Goal: Information Seeking & Learning: Understand process/instructions

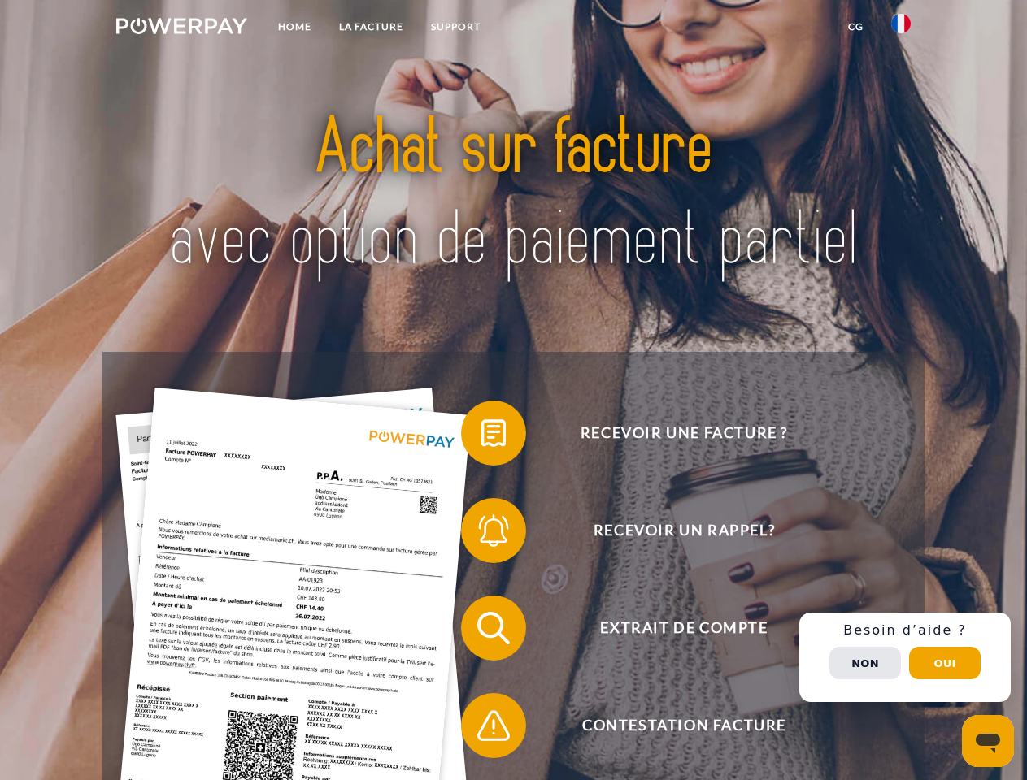
click at [181, 28] on img at bounding box center [181, 26] width 131 height 16
click at [901, 28] on img at bounding box center [901, 24] width 20 height 20
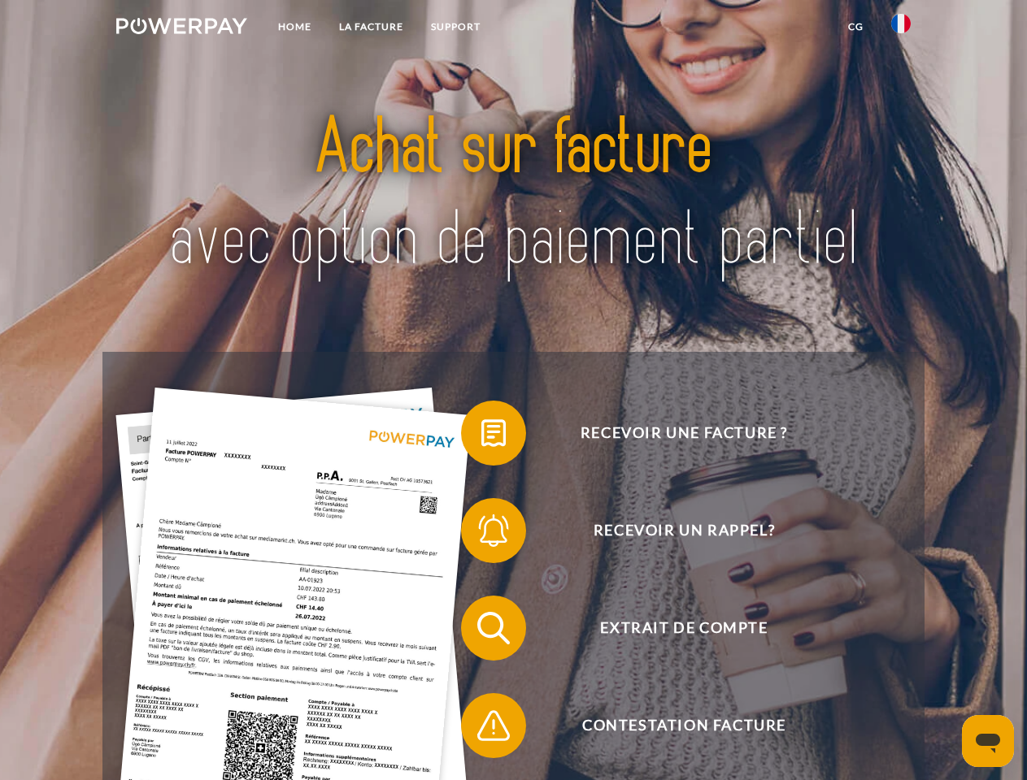
click at [855, 27] on link "CG" at bounding box center [855, 26] width 43 height 29
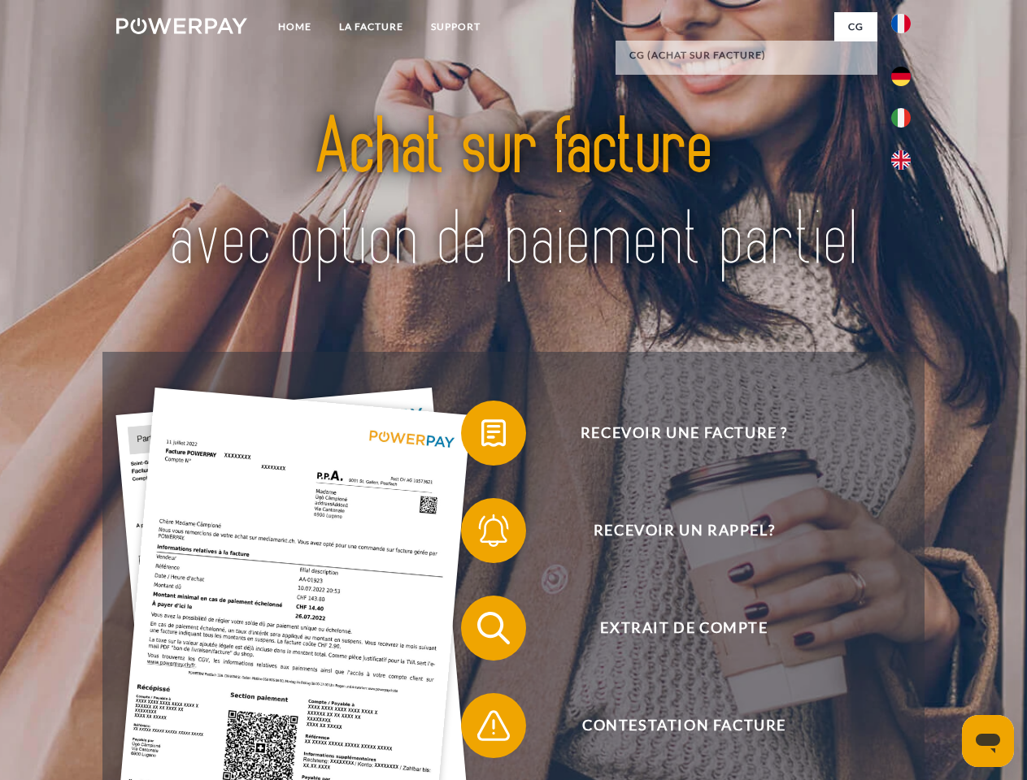
click at [481, 436] on span at bounding box center [468, 433] width 81 height 81
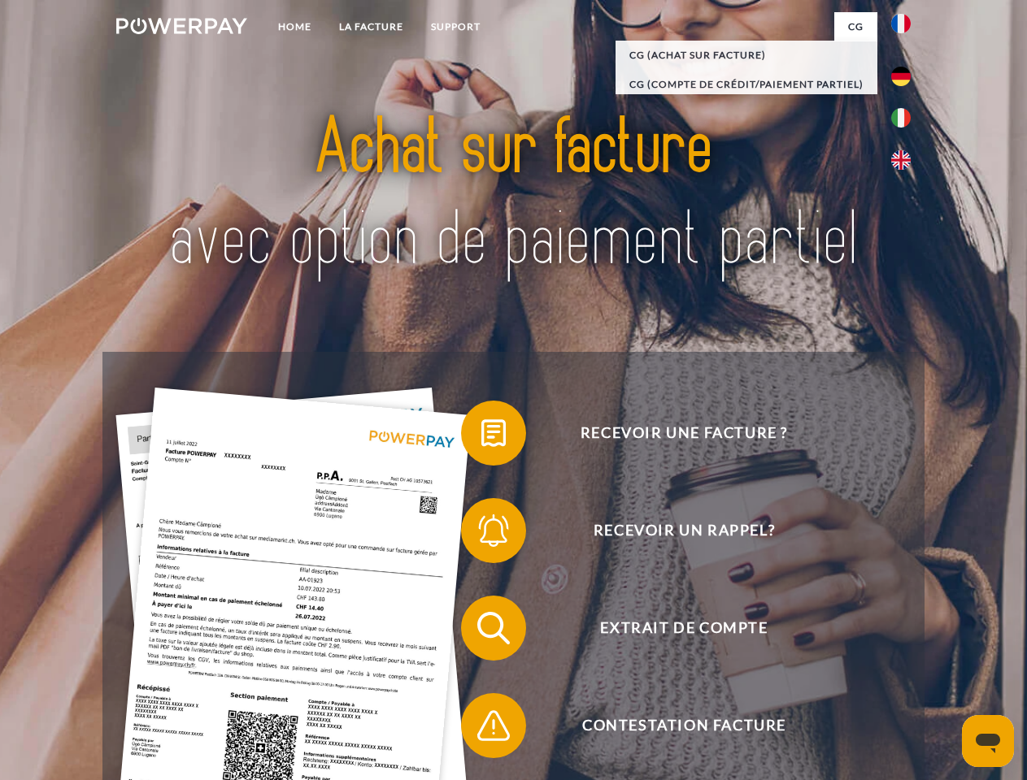
click at [481, 534] on span at bounding box center [468, 530] width 81 height 81
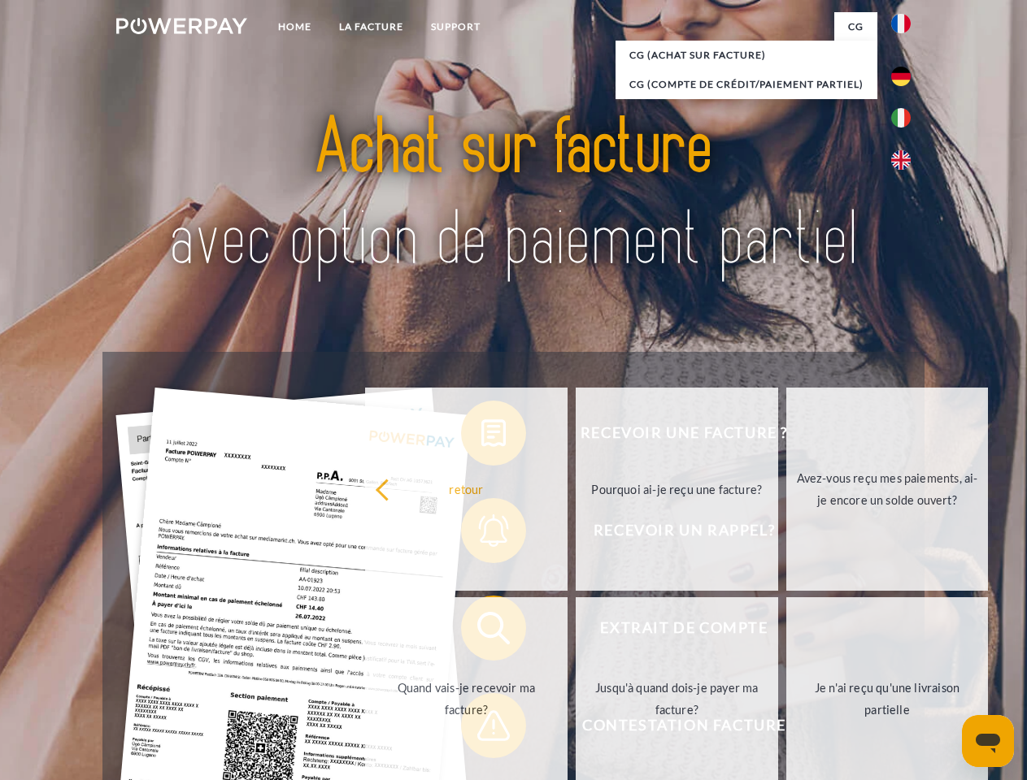
click at [575, 632] on link "Jusqu'à quand dois-je payer ma facture?" at bounding box center [676, 698] width 202 height 203
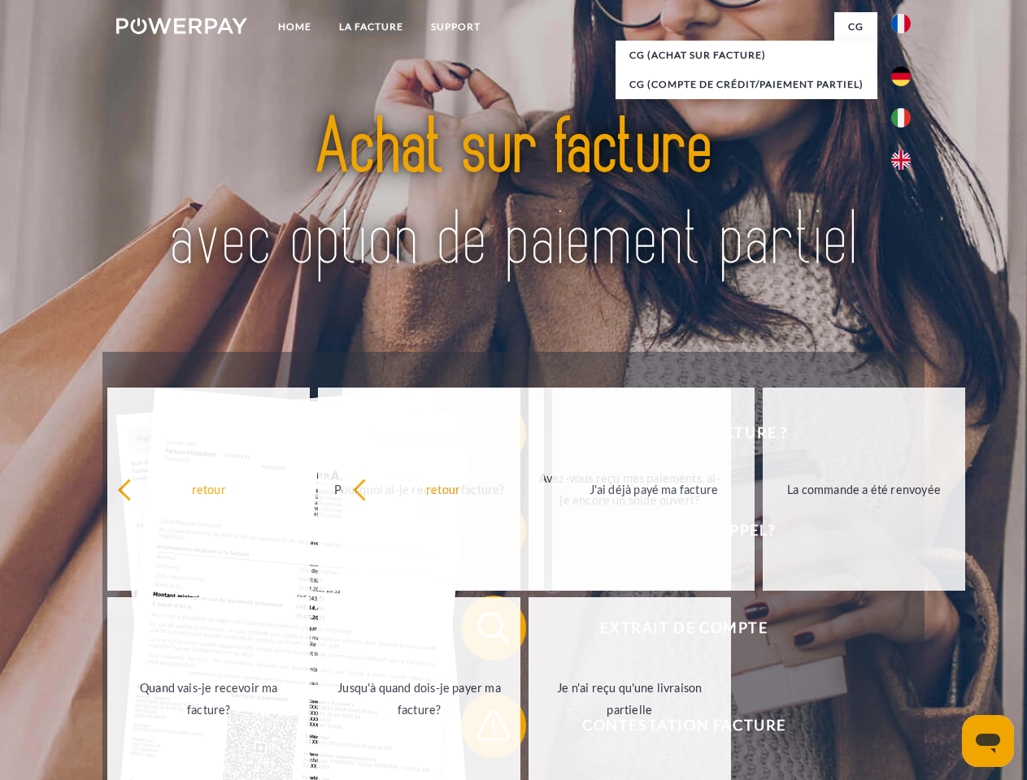
click at [481, 729] on span at bounding box center [468, 725] width 81 height 81
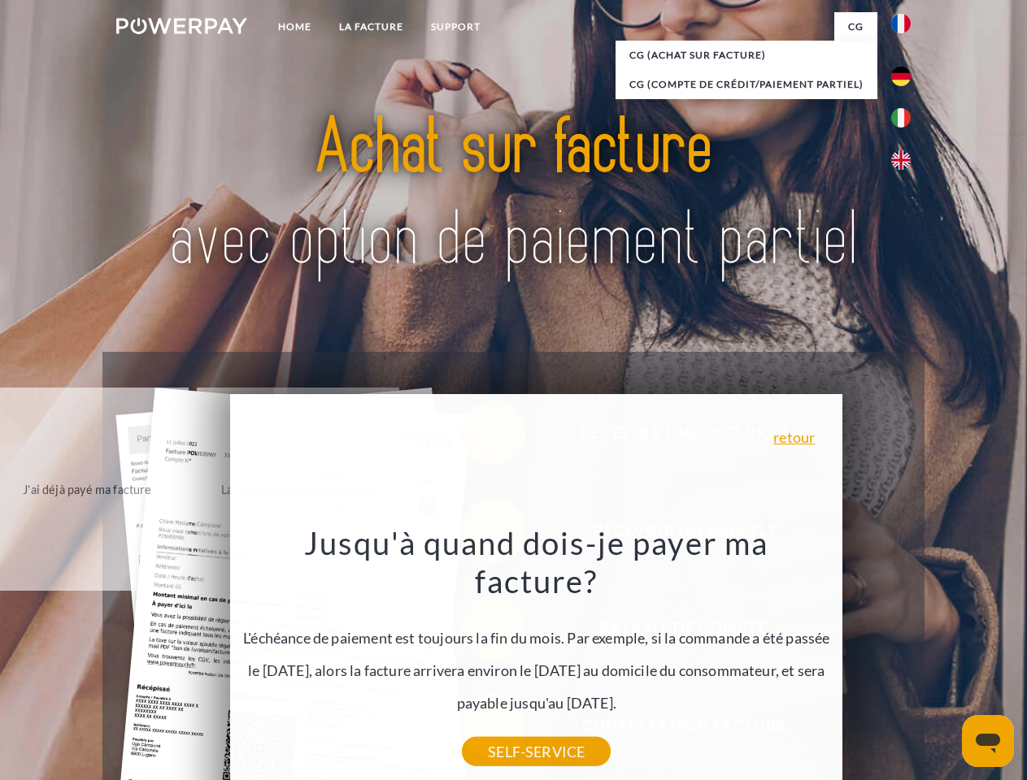
click at [905, 658] on div "Recevoir une facture ? Recevoir un rappel? Extrait de compte retour" at bounding box center [512, 677] width 821 height 650
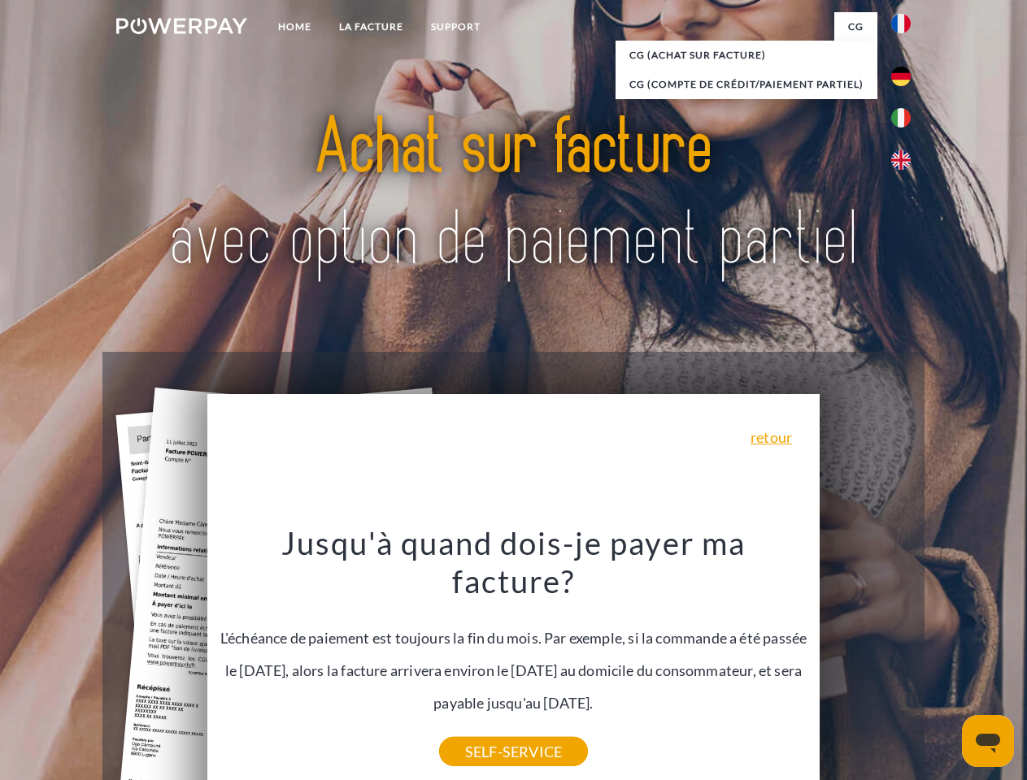
click at [865, 661] on span "Extrait de compte" at bounding box center [683, 628] width 398 height 65
click at [944, 663] on header "Home LA FACTURE Support" at bounding box center [513, 561] width 1027 height 1122
